Goal: Check status: Check status

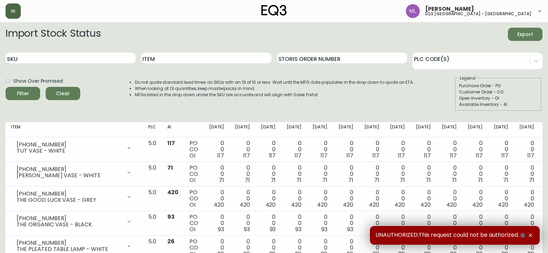
click at [15, 12] on icon "button" at bounding box center [13, 11] width 6 height 6
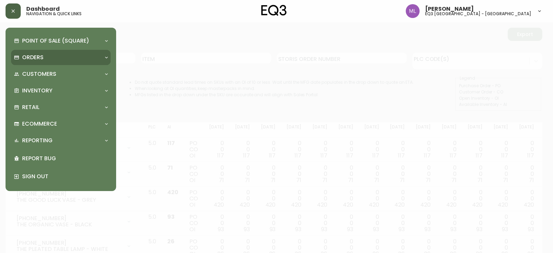
click at [39, 59] on p "Orders" at bounding box center [32, 58] width 21 height 8
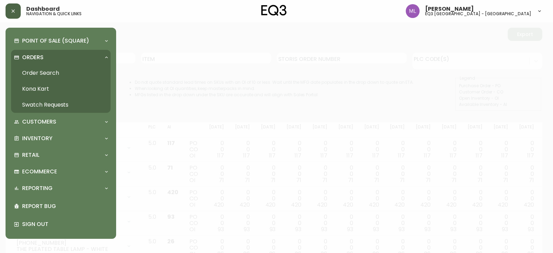
click at [44, 75] on link "Order Search" at bounding box center [61, 73] width 100 height 16
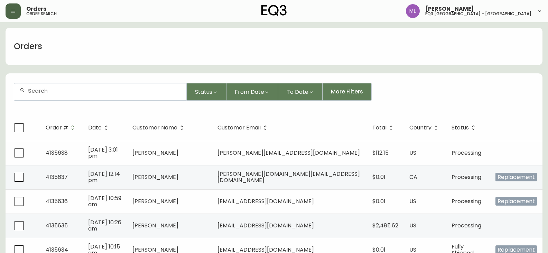
click at [135, 91] on input "text" at bounding box center [104, 90] width 153 height 7
paste input "4134254"
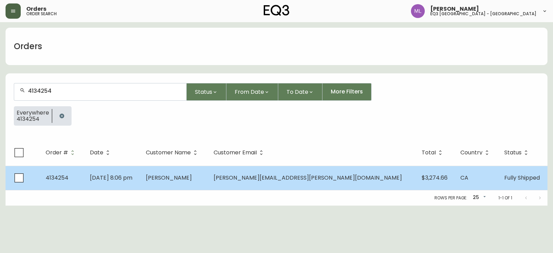
type input "4134254"
click at [83, 182] on td "4134254" at bounding box center [62, 178] width 44 height 24
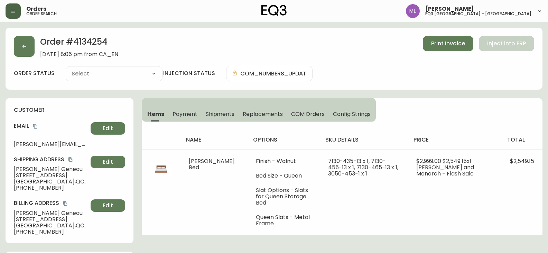
type input "Fully Shipped"
select select "FULLY_SHIPPED"
